Goal: Check status

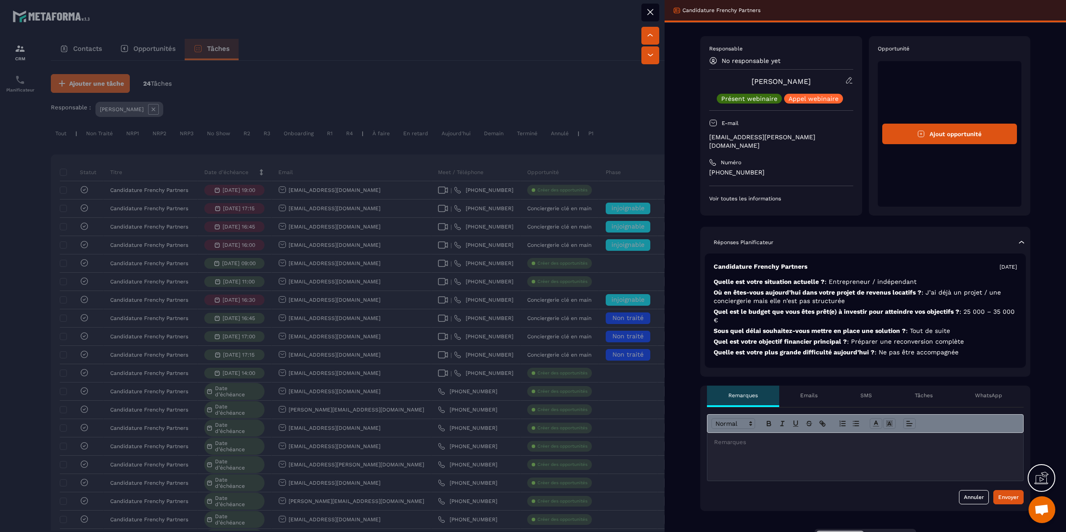
scroll to position [153, 0]
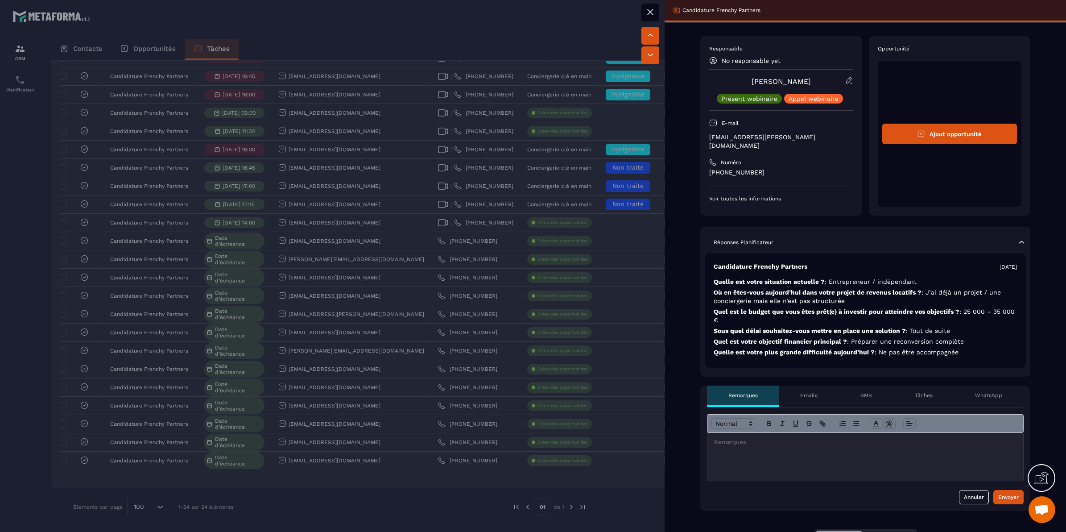
click at [588, 291] on div at bounding box center [533, 266] width 1066 height 532
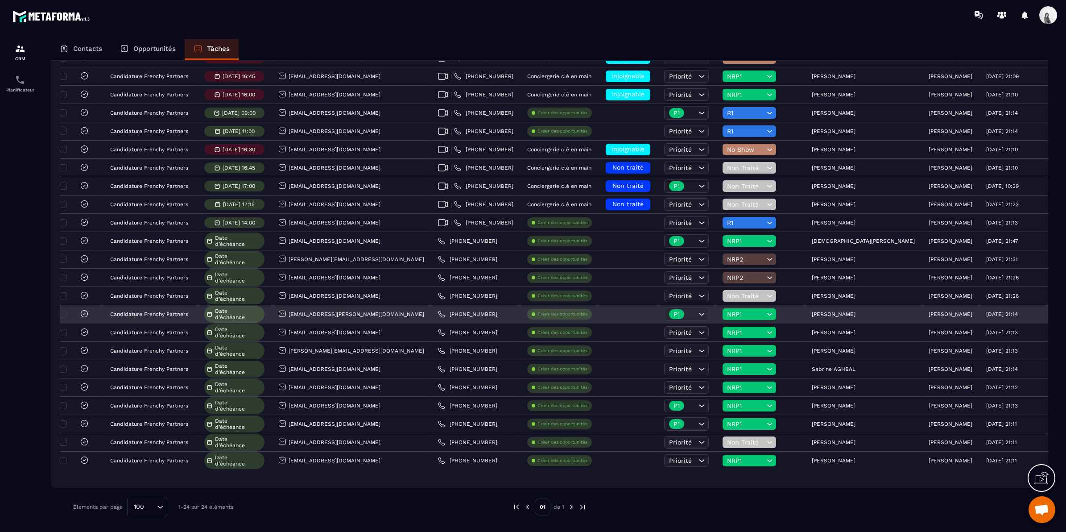
click at [759, 315] on div "NRP1" at bounding box center [750, 314] width 54 height 12
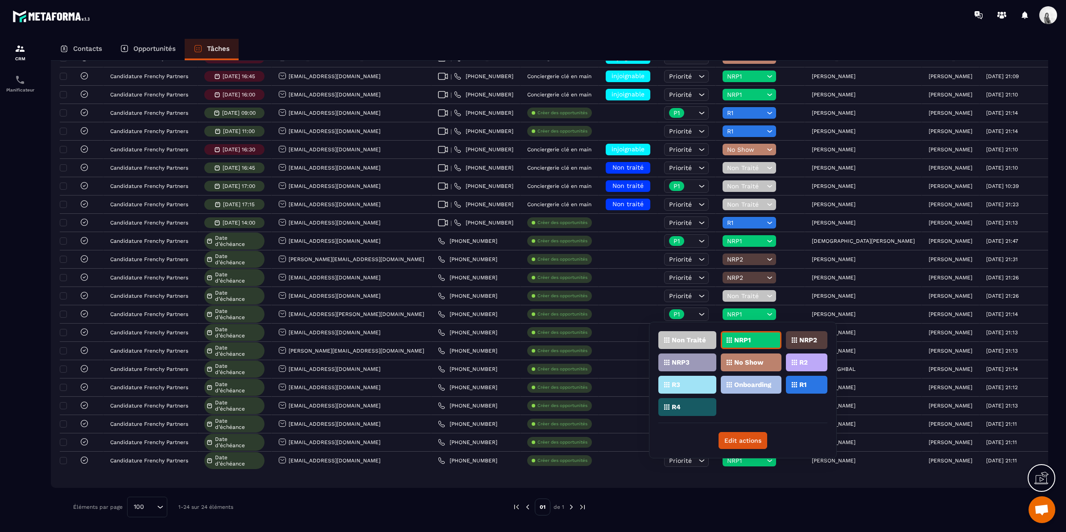
click at [813, 337] on p "NRP2" at bounding box center [809, 340] width 18 height 6
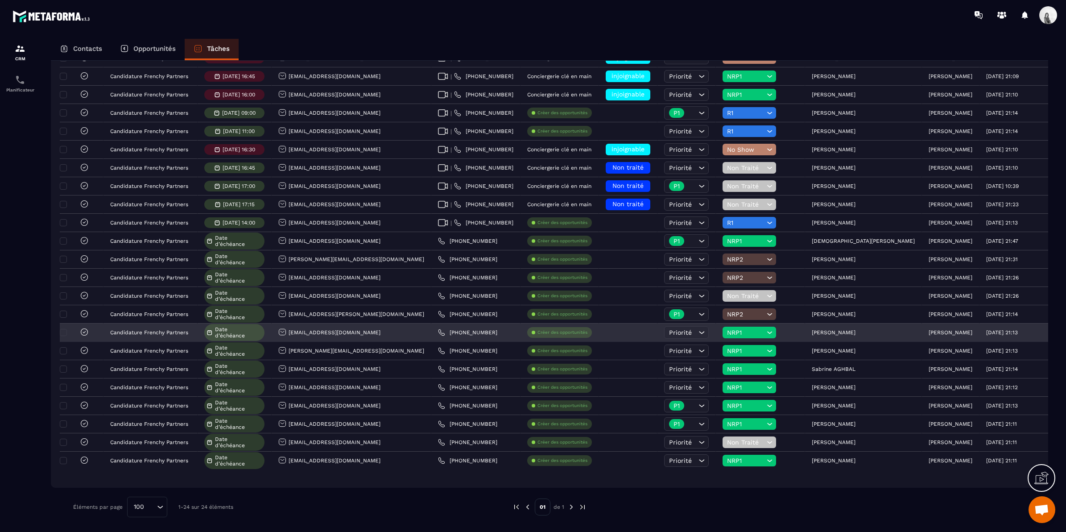
click at [749, 327] on div "NRP1" at bounding box center [750, 333] width 54 height 12
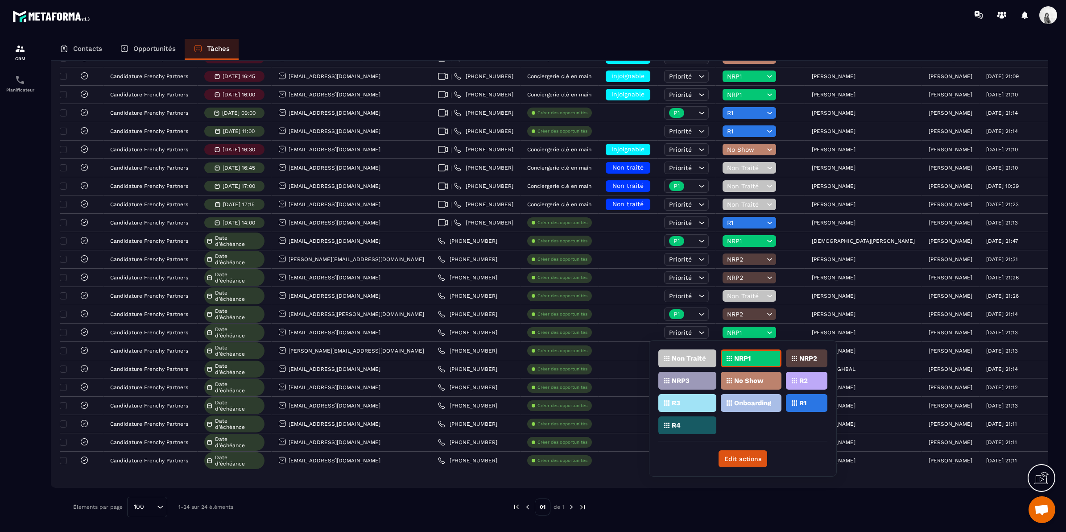
click at [801, 357] on p "NRP2" at bounding box center [809, 358] width 18 height 6
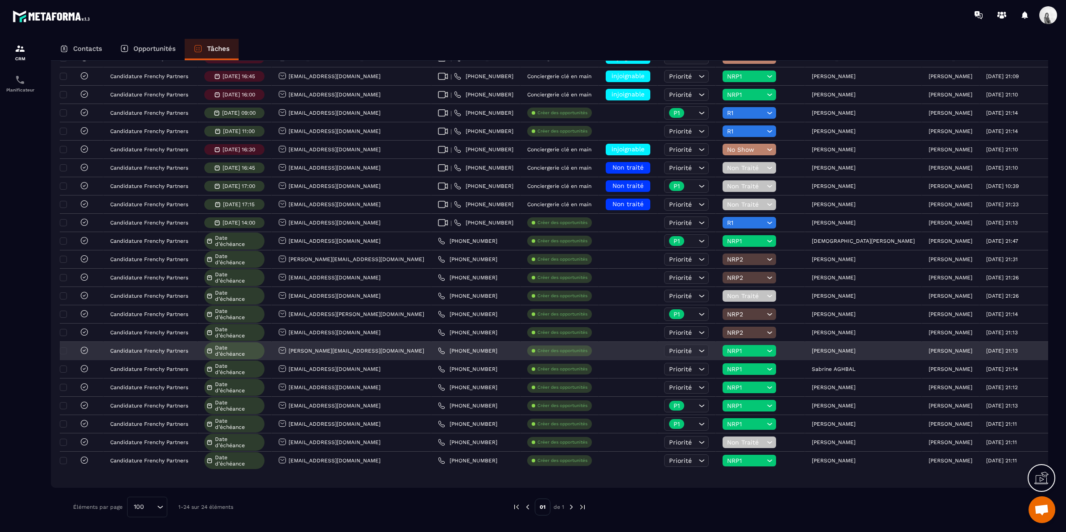
click at [748, 349] on span "NRP1" at bounding box center [745, 350] width 37 height 7
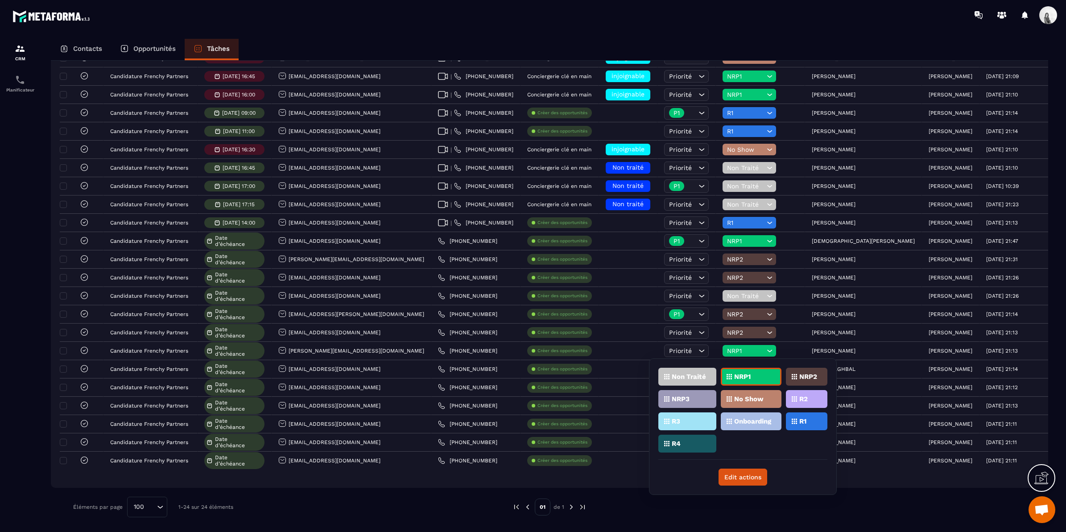
click at [804, 378] on p "NRP2" at bounding box center [809, 376] width 18 height 6
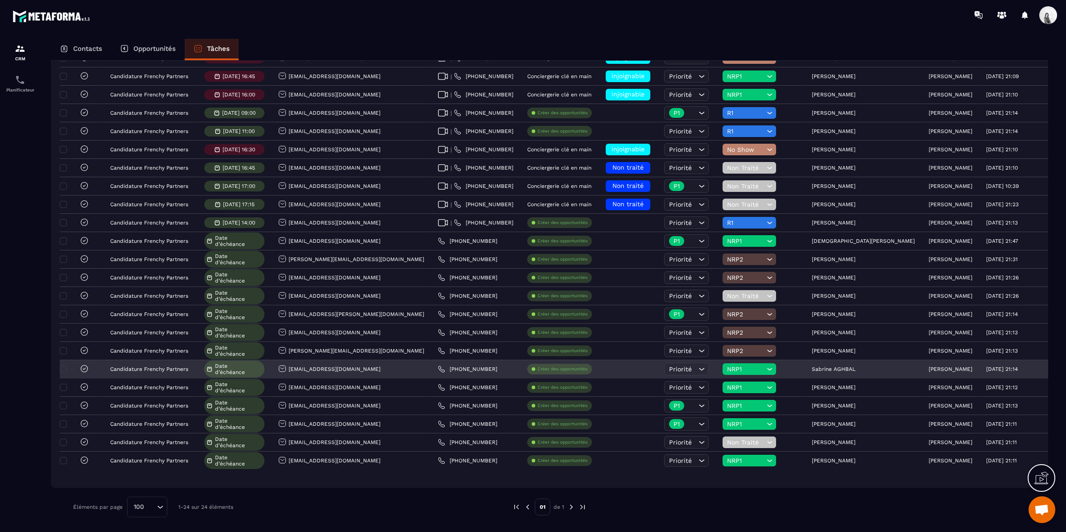
click at [753, 361] on div "NRP1" at bounding box center [760, 370] width 89 height 18
click at [753, 365] on span "NRP1" at bounding box center [745, 368] width 37 height 7
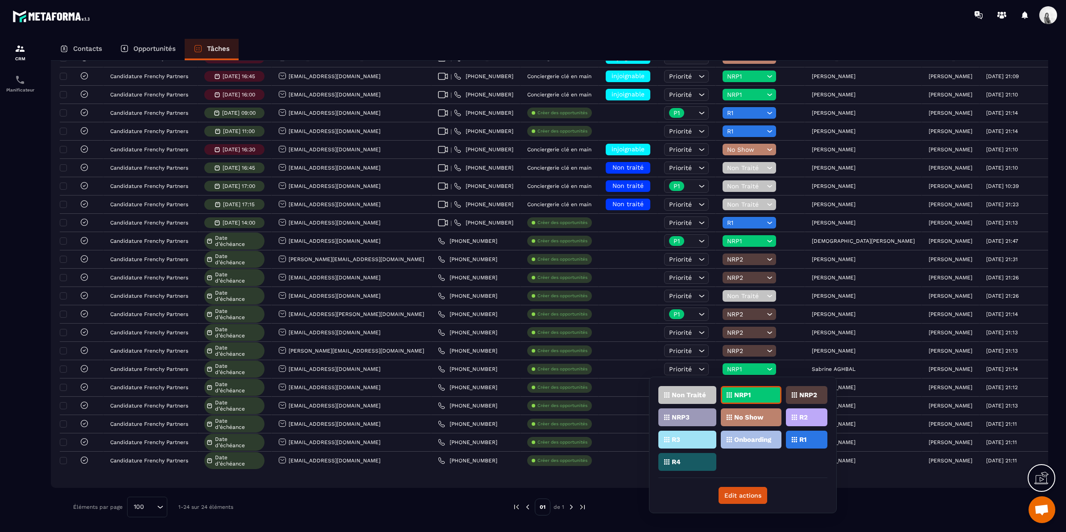
click at [864, 488] on div "Statut Titre Date d’échéance Email Meet / Téléphone Opportunité Phase Priorité …" at bounding box center [550, 246] width 998 height 484
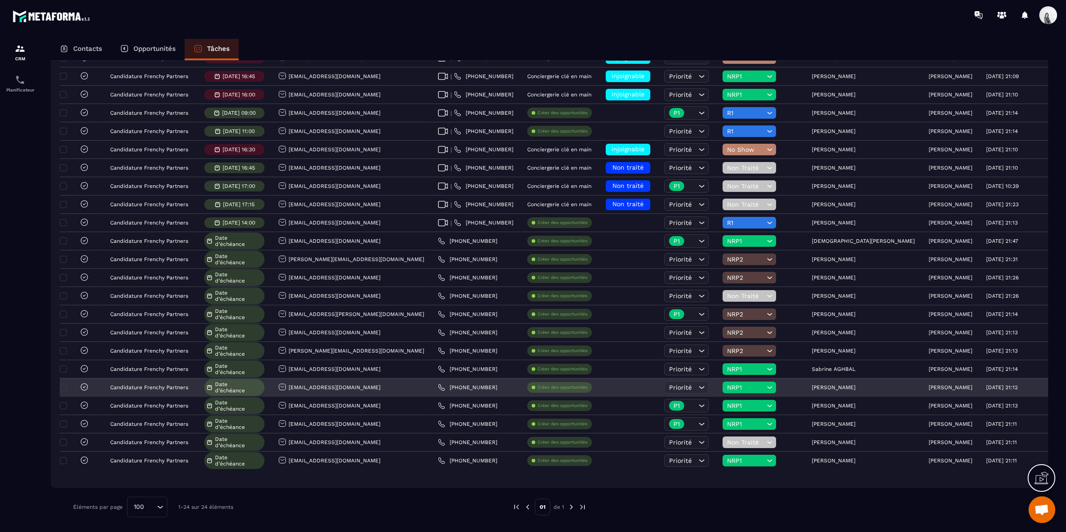
click at [742, 384] on span "NRP1" at bounding box center [745, 387] width 37 height 7
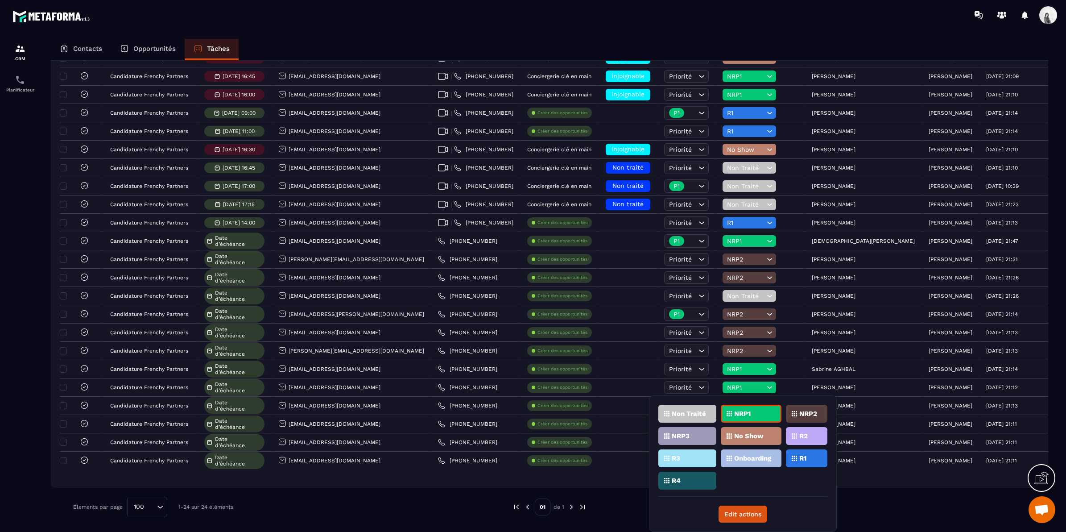
click at [807, 416] on p "NRP2" at bounding box center [809, 413] width 18 height 6
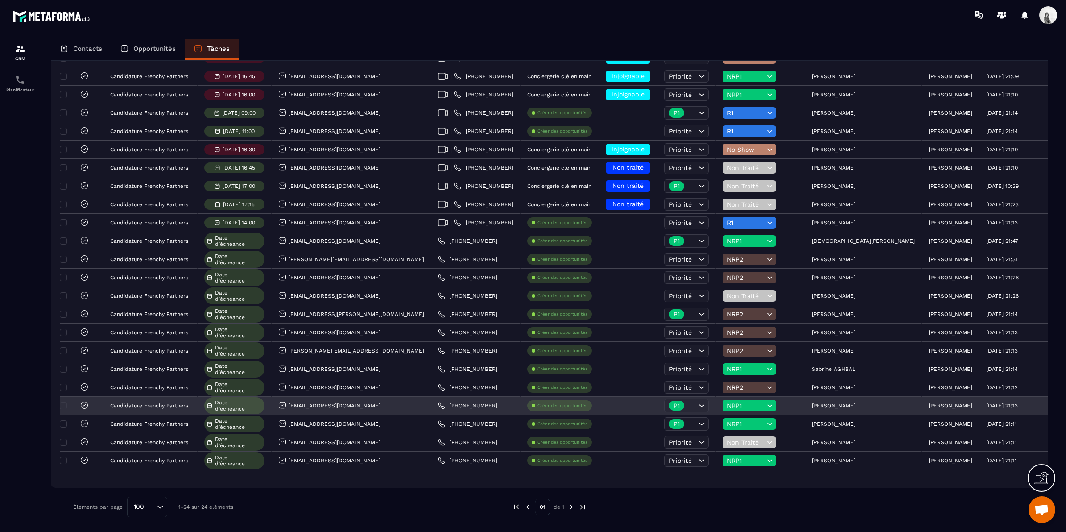
click at [750, 403] on span "NRP1" at bounding box center [745, 405] width 37 height 7
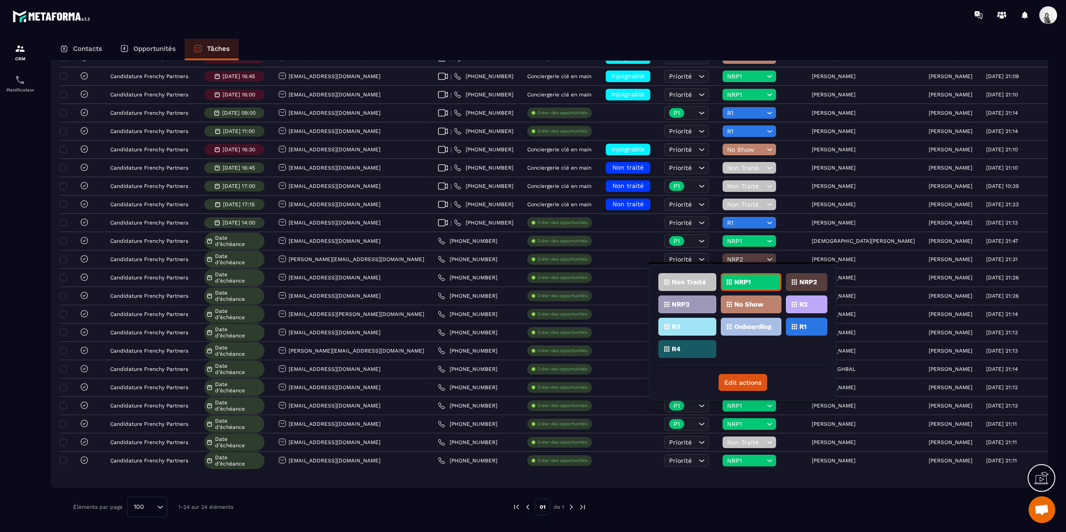
click at [756, 298] on div "No Show" at bounding box center [751, 304] width 61 height 18
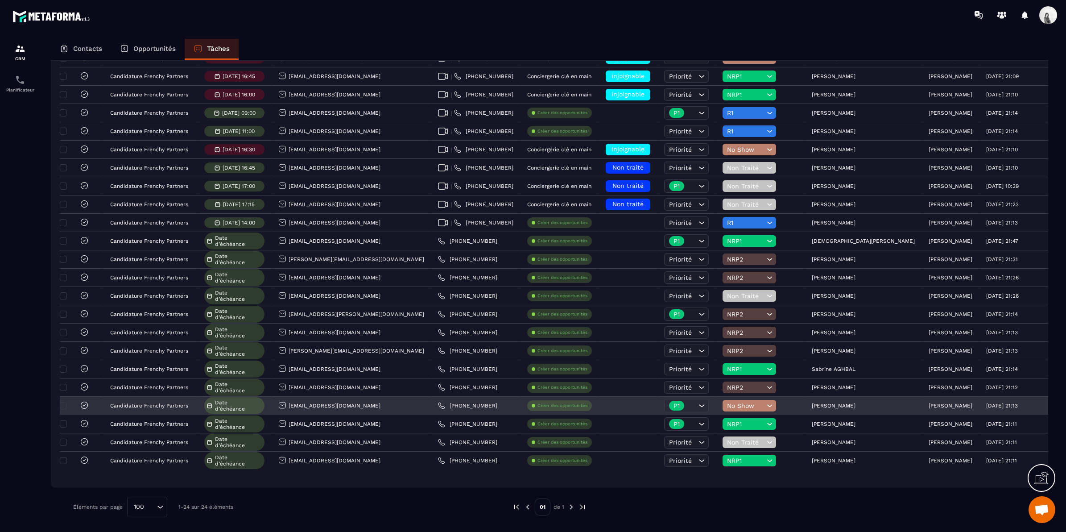
click at [80, 403] on icon at bounding box center [84, 405] width 9 height 9
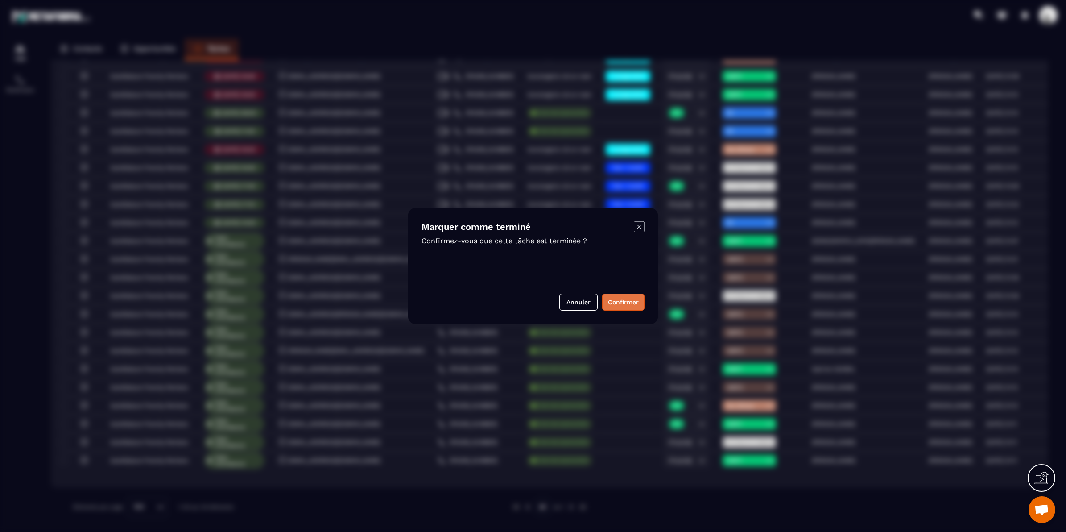
click at [616, 294] on button "Confirmer" at bounding box center [623, 302] width 42 height 17
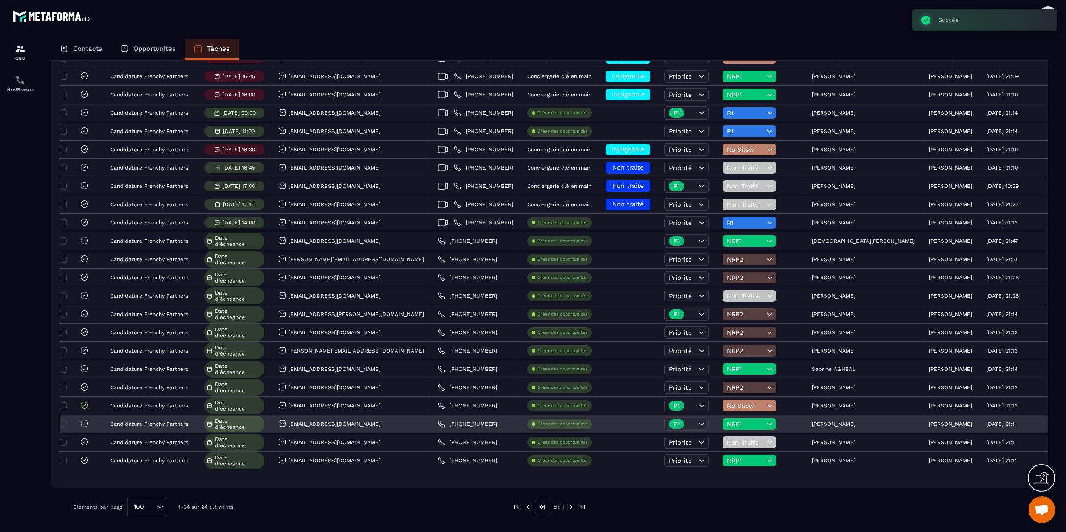
click at [758, 422] on span "NRP1" at bounding box center [745, 423] width 37 height 7
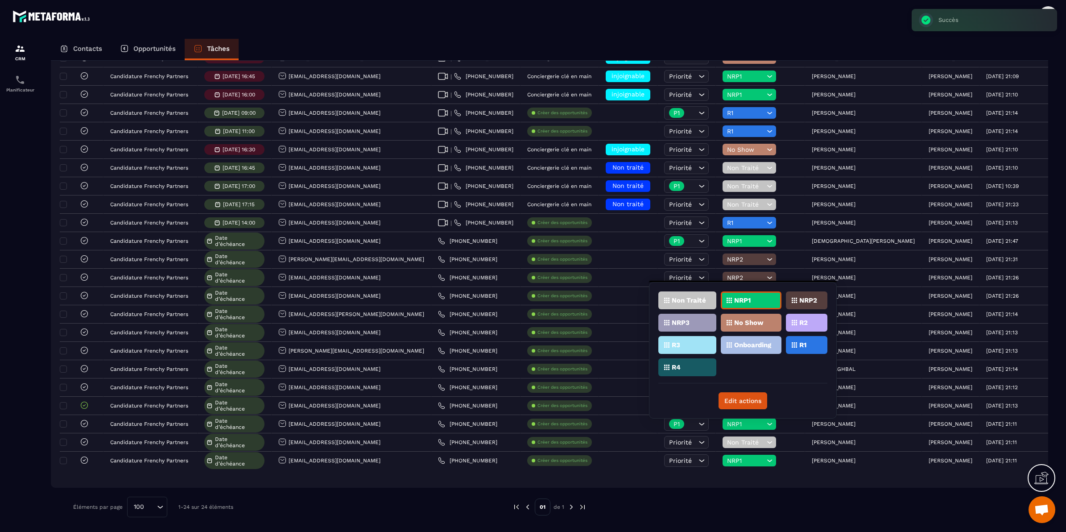
click at [815, 300] on p "NRP2" at bounding box center [809, 300] width 18 height 6
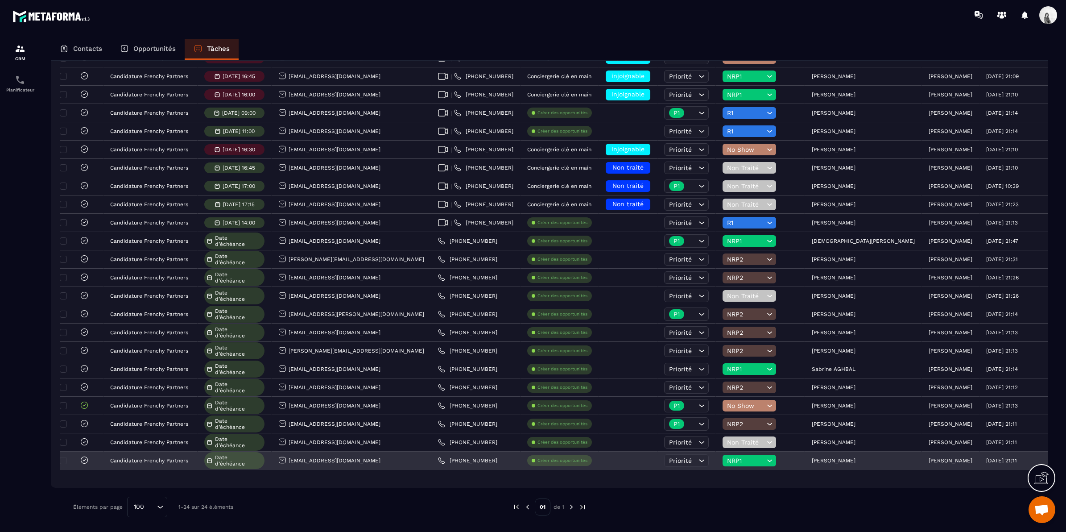
click at [746, 462] on span "NRP1" at bounding box center [745, 460] width 37 height 7
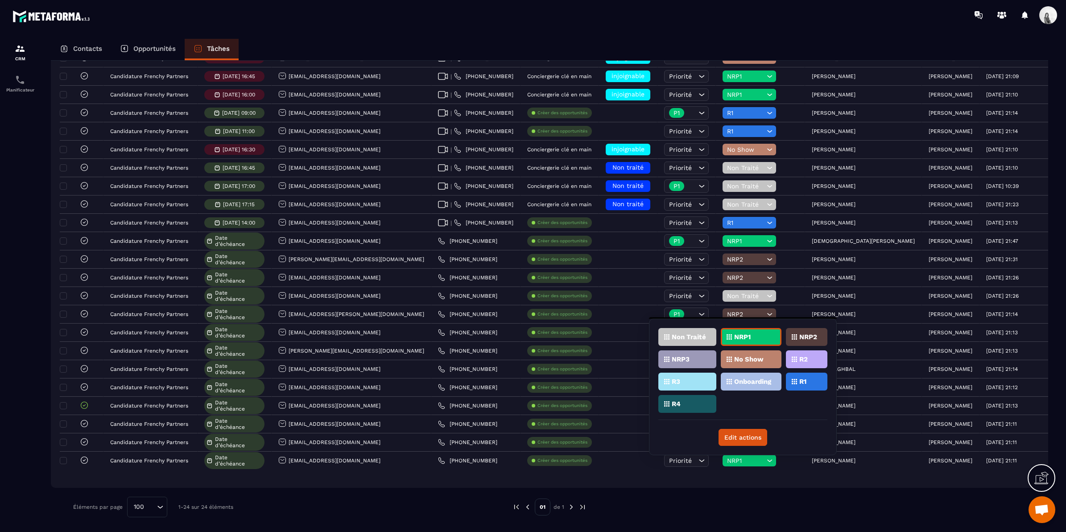
click at [798, 331] on div "NRP2" at bounding box center [806, 337] width 41 height 18
